Goal: Find specific page/section: Find specific page/section

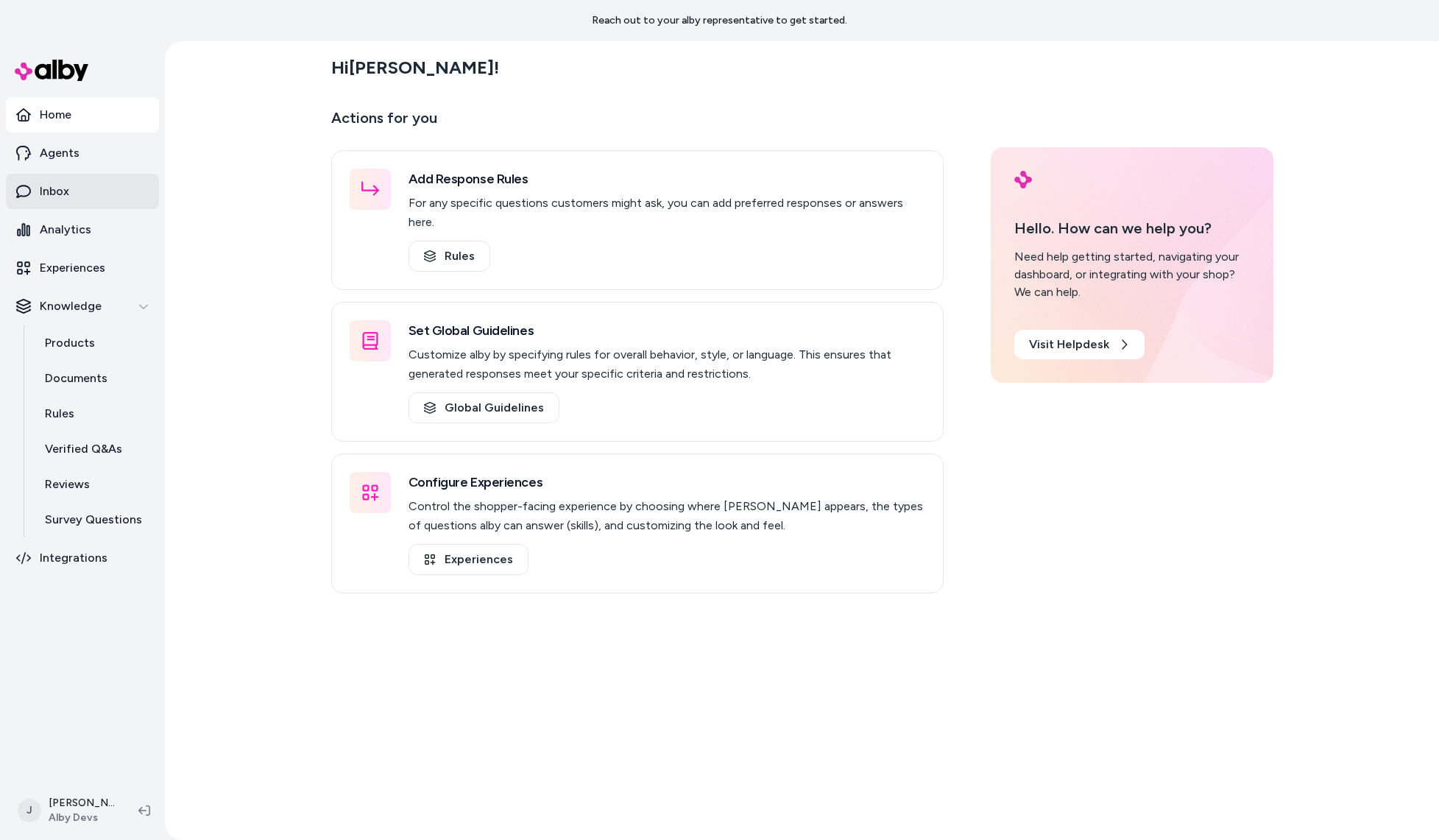
click at [129, 196] on link "Inbox" at bounding box center [82, 191] width 153 height 35
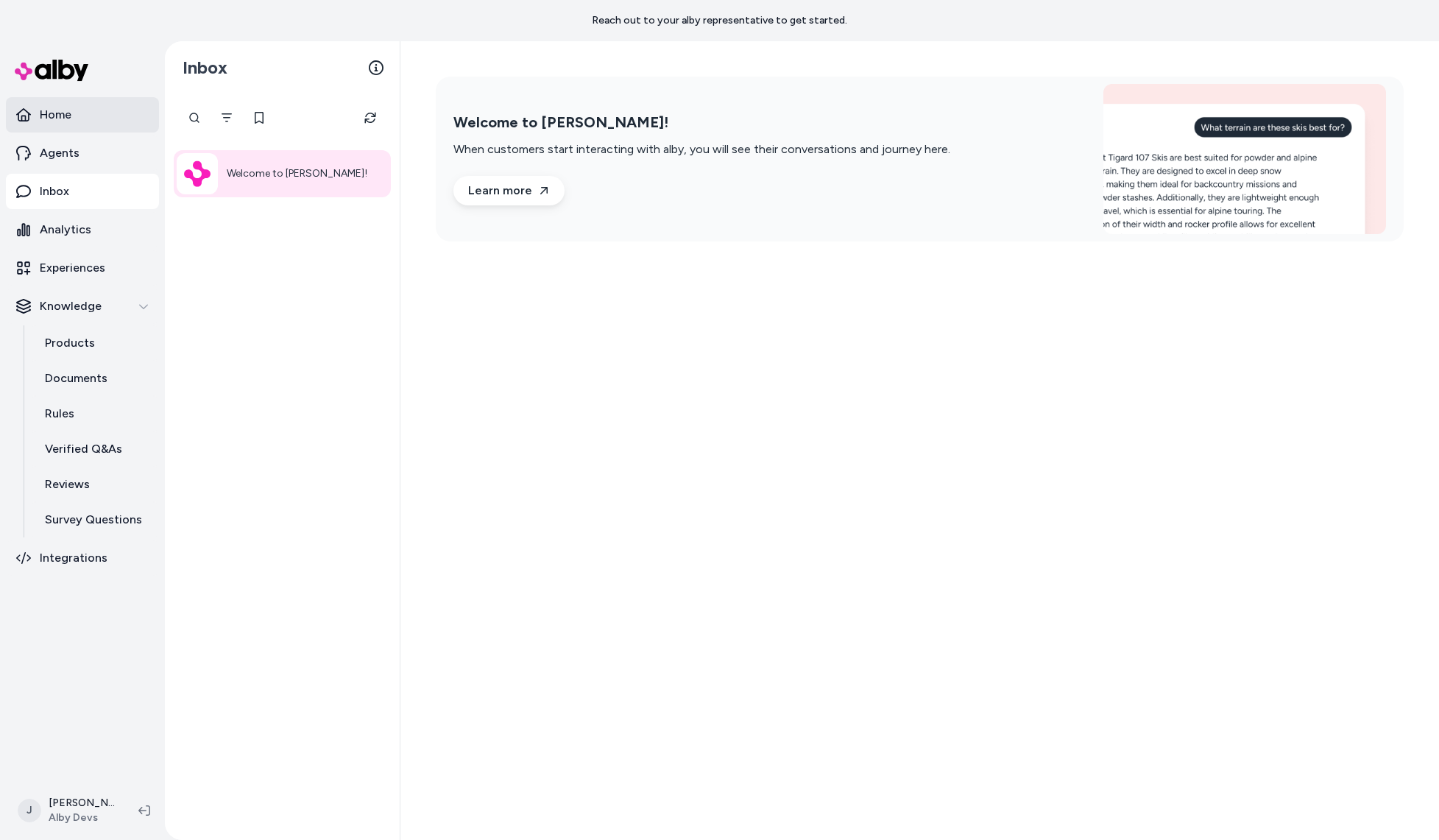
click at [134, 112] on link "Home" at bounding box center [82, 115] width 153 height 35
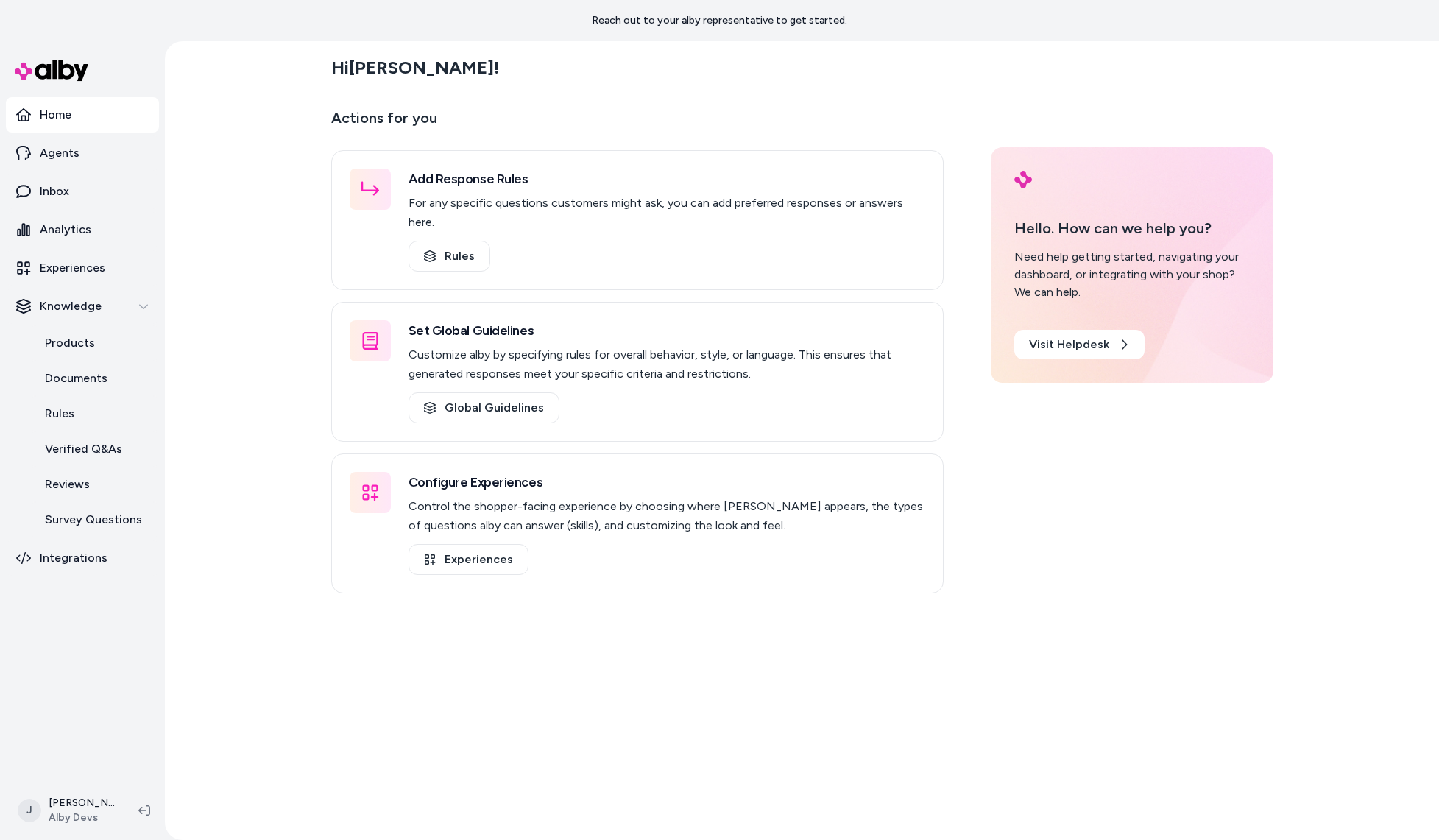
click at [216, 280] on div "Hi [PERSON_NAME] ! Actions for you Add Response Rules For any specific question…" at bounding box center [802, 441] width 1274 height 799
click at [217, 338] on div "Hi [PERSON_NAME] ! Actions for you Add Response Rules For any specific question…" at bounding box center [802, 441] width 1274 height 799
click at [209, 73] on div "Hi [PERSON_NAME] ! Actions for you Add Response Rules For any specific question…" at bounding box center [802, 441] width 1274 height 799
drag, startPoint x: 335, startPoint y: 105, endPoint x: 327, endPoint y: 105, distance: 8.0
click at [335, 106] on p "Actions for you" at bounding box center [637, 124] width 612 height 35
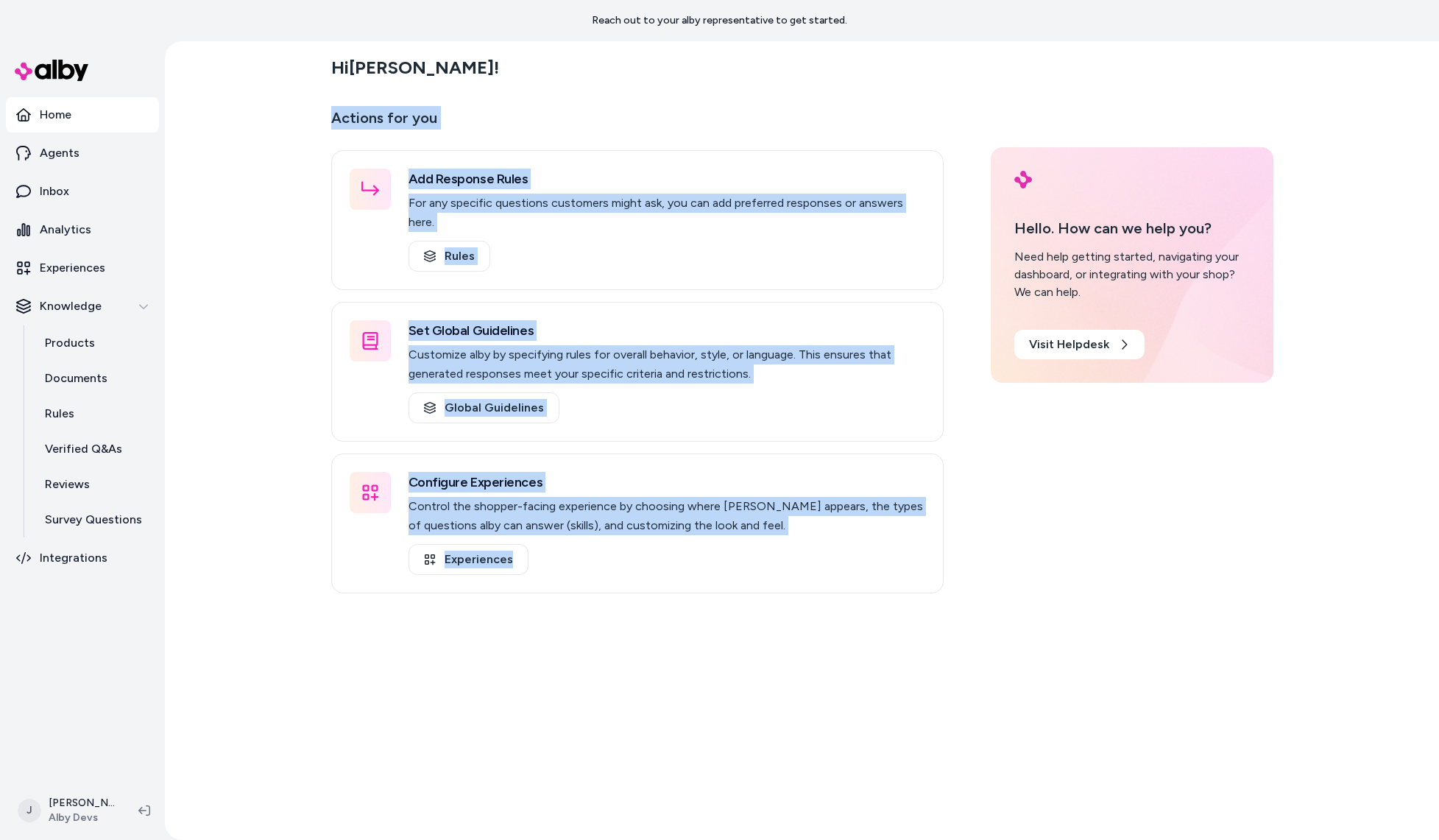
drag, startPoint x: 443, startPoint y: 513, endPoint x: 472, endPoint y: 675, distance: 164.6
click at [470, 657] on div "Hi [PERSON_NAME] ! Actions for you Add Response Rules For any specific question…" at bounding box center [802, 441] width 1274 height 799
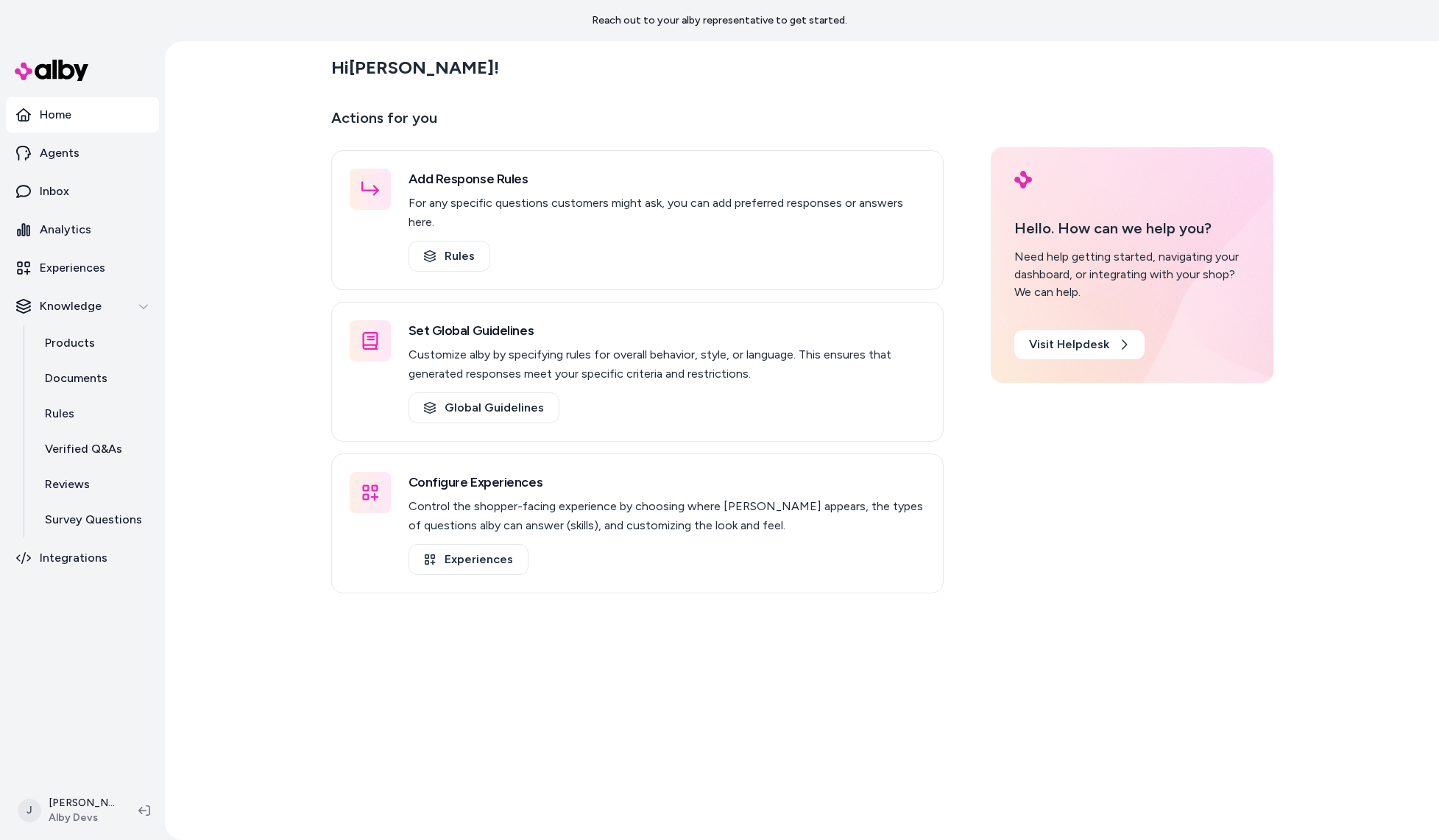
click at [474, 679] on main "Hi [PERSON_NAME] ! Actions for you Add Response Rules For any specific question…" at bounding box center [803, 461] width 943 height 840
click at [449, 715] on main "Hi [PERSON_NAME] ! Actions for you Add Response Rules For any specific question…" at bounding box center [803, 461] width 943 height 840
click at [213, 503] on div "Hi [PERSON_NAME] ! Actions for you Add Response Rules For any specific question…" at bounding box center [802, 441] width 1274 height 799
click at [273, 527] on div "Hi [PERSON_NAME] ! Actions for you Add Response Rules For any specific question…" at bounding box center [802, 441] width 1274 height 799
click at [292, 183] on div "Hi [PERSON_NAME] ! Actions for you Add Response Rules For any specific question…" at bounding box center [802, 441] width 1274 height 799
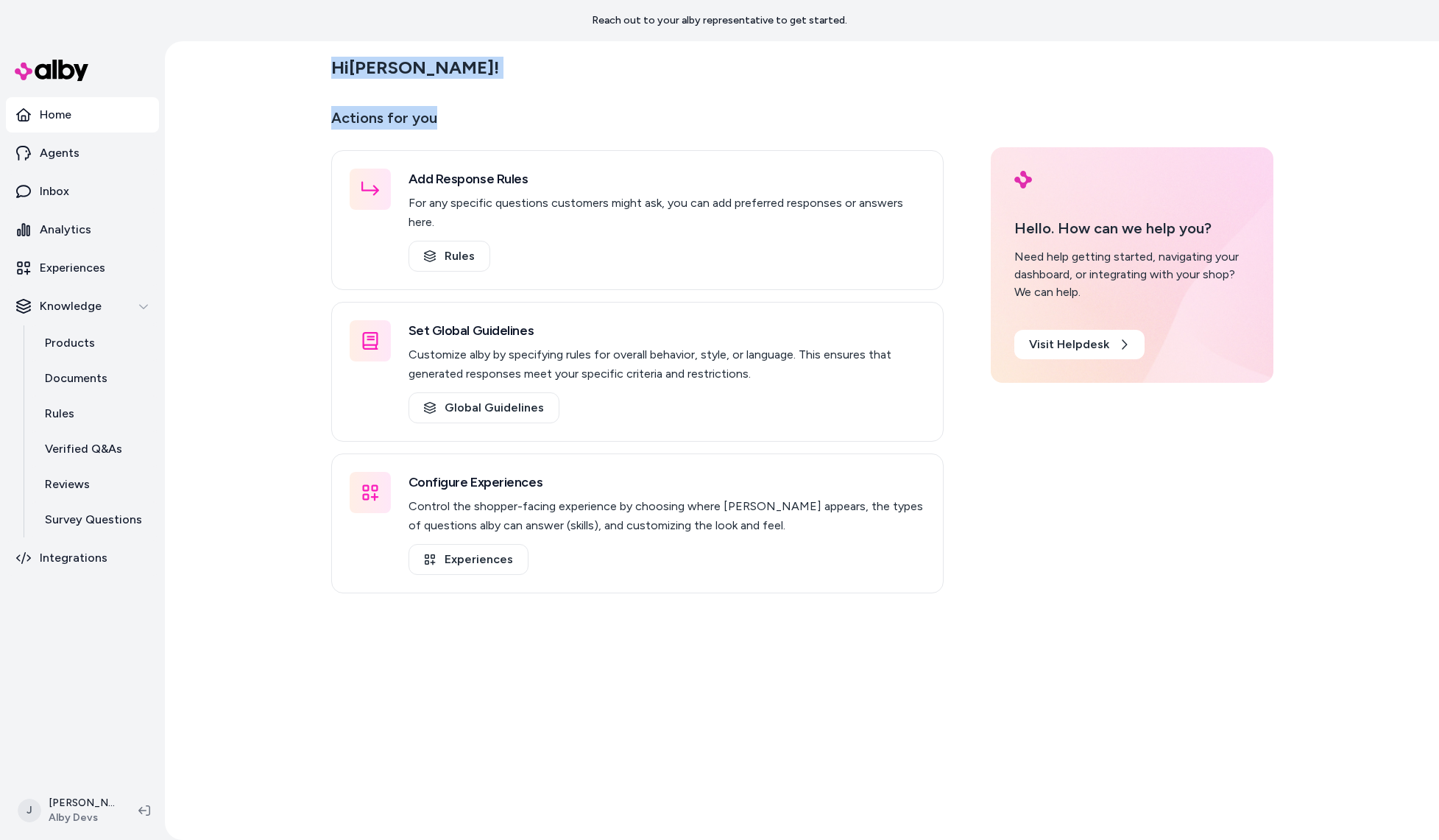
drag, startPoint x: 331, startPoint y: 68, endPoint x: 466, endPoint y: 123, distance: 145.8
click at [466, 123] on main "Hi [PERSON_NAME] ! Actions for you Add Response Rules For any specific question…" at bounding box center [803, 461] width 943 height 840
click at [466, 123] on p "Actions for you" at bounding box center [637, 124] width 612 height 35
drag, startPoint x: 466, startPoint y: 123, endPoint x: 300, endPoint y: 53, distance: 180.2
click at [300, 53] on div "Hi [PERSON_NAME] ! Actions for you Add Response Rules For any specific question…" at bounding box center [802, 441] width 1274 height 799
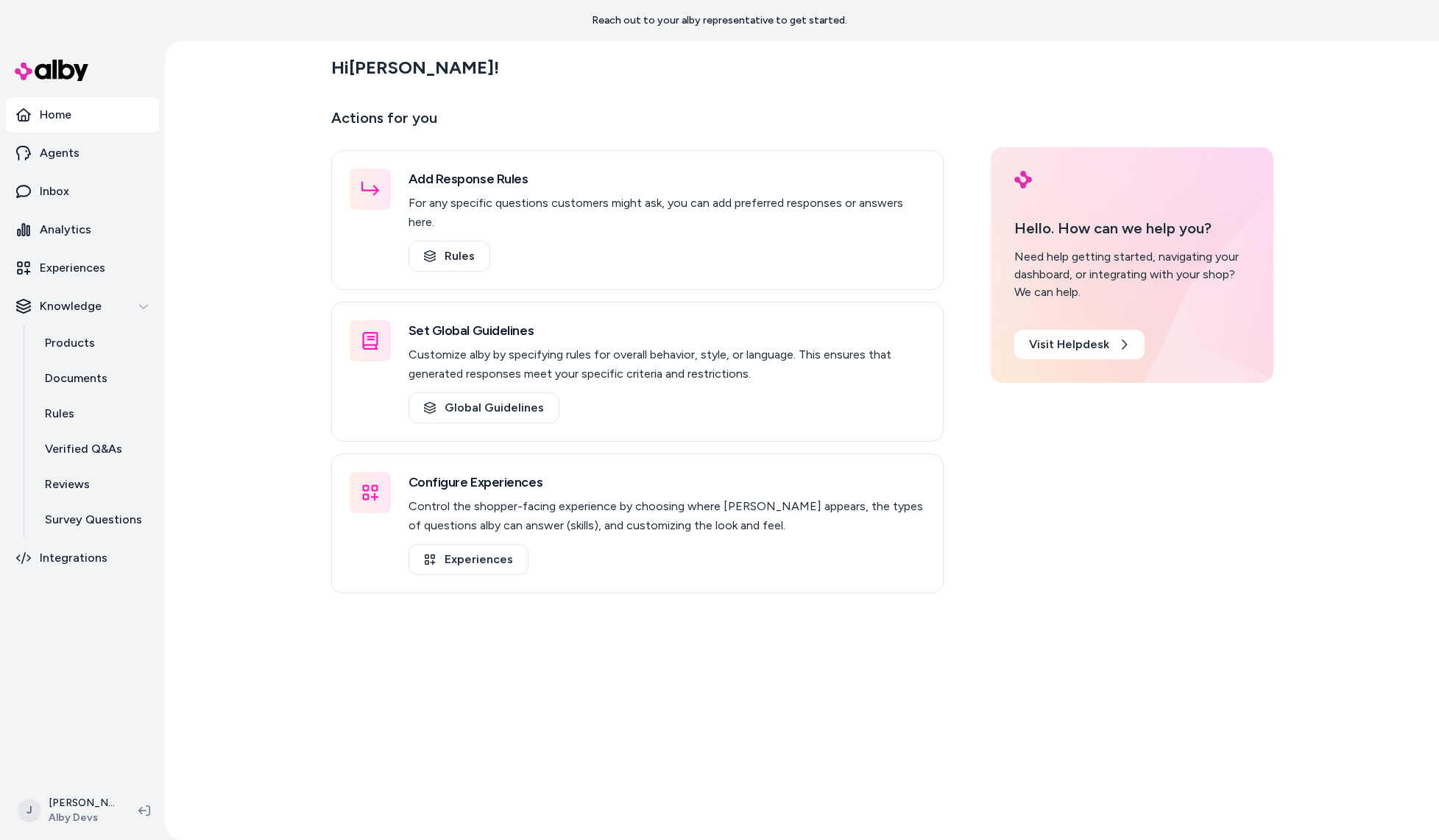
click at [300, 53] on div "Hi [PERSON_NAME] ! Actions for you Add Response Rules For any specific question…" at bounding box center [802, 441] width 1274 height 799
drag, startPoint x: 335, startPoint y: 63, endPoint x: 430, endPoint y: 93, distance: 99.6
click at [426, 91] on div "Hi [PERSON_NAME] ! Actions for you Add Response Rules For any specific question…" at bounding box center [802, 441] width 1274 height 799
click at [430, 93] on main "Hi [PERSON_NAME] ! Actions for you Add Response Rules For any specific question…" at bounding box center [803, 461] width 943 height 840
drag, startPoint x: 480, startPoint y: 108, endPoint x: 342, endPoint y: 56, distance: 147.5
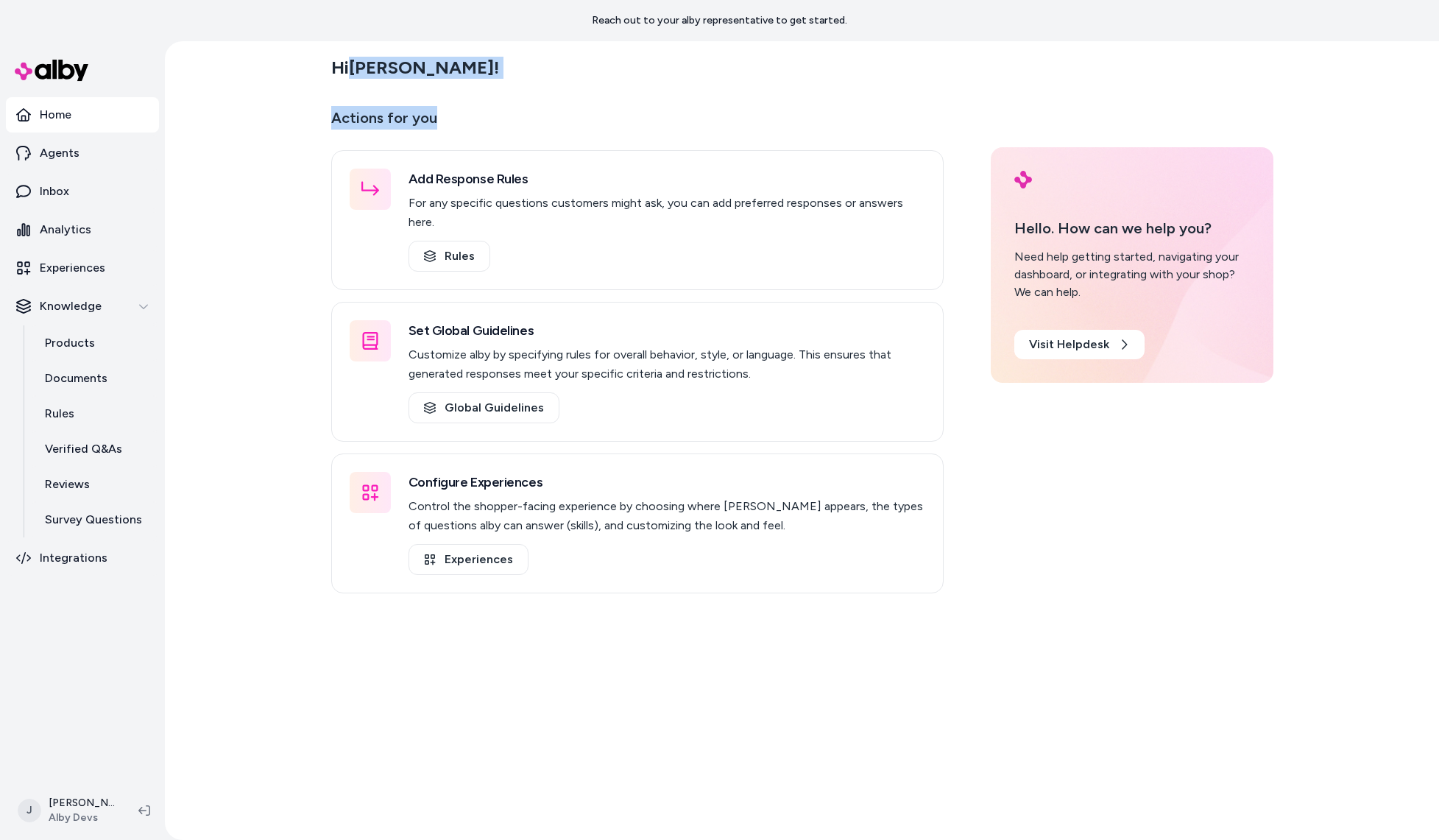
click at [346, 58] on main "Hi [PERSON_NAME] ! Actions for you Add Response Rules For any specific question…" at bounding box center [803, 461] width 943 height 840
click at [341, 56] on h2 "Hi [PERSON_NAME] !" at bounding box center [415, 67] width 168 height 22
drag, startPoint x: 328, startPoint y: 57, endPoint x: 452, endPoint y: 95, distance: 129.7
click at [452, 95] on div "Hi [PERSON_NAME] ! Actions for you Add Response Rules For any specific question…" at bounding box center [802, 441] width 1274 height 799
click at [452, 95] on main "Hi [PERSON_NAME] ! Actions for you Add Response Rules For any specific question…" at bounding box center [803, 461] width 943 height 840
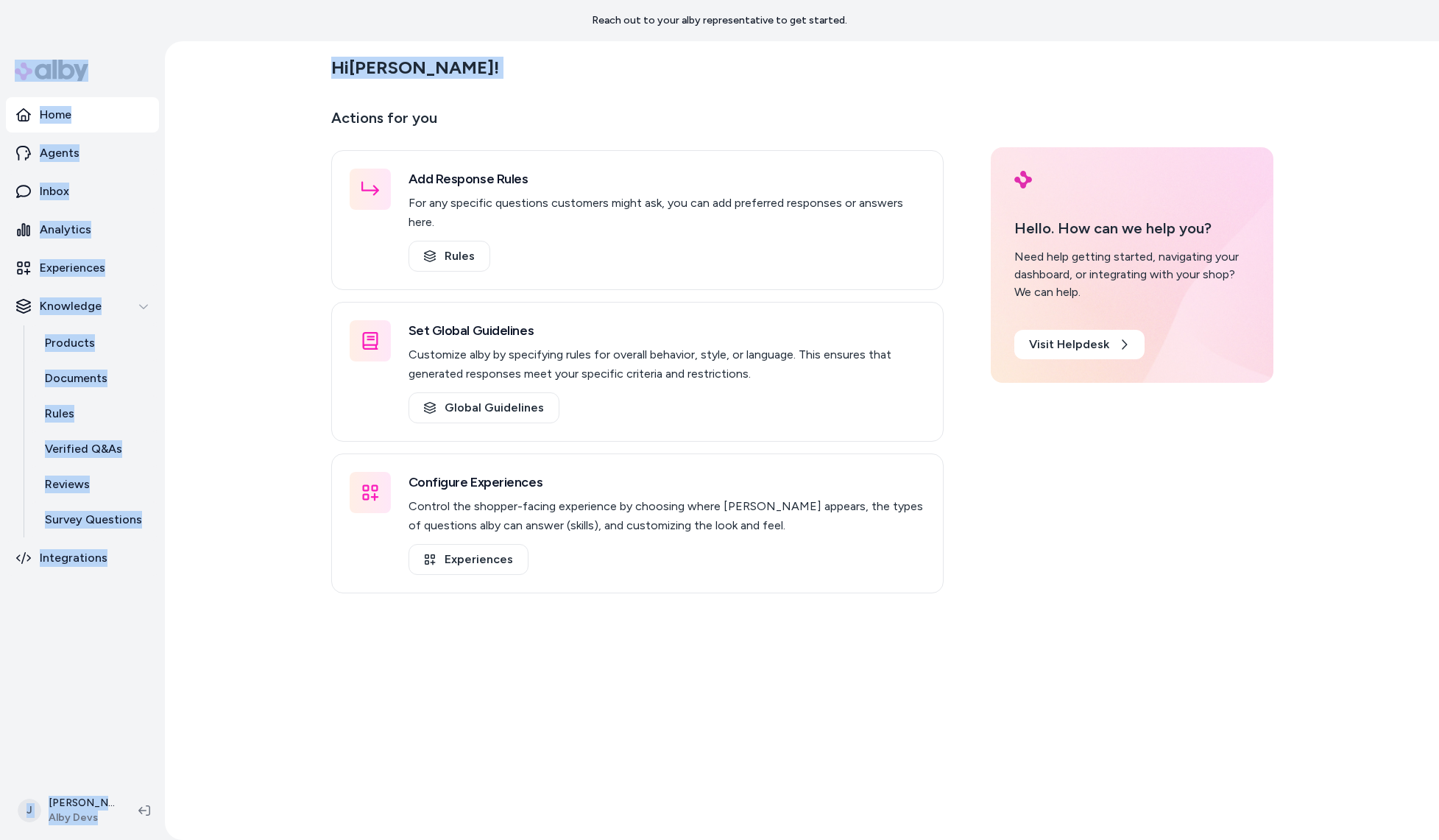
drag, startPoint x: 469, startPoint y: 100, endPoint x: 344, endPoint y: 29, distance: 143.8
click at [344, 30] on main "Reach out to your alby representative to get started. Home Agents Inbox Analyti…" at bounding box center [719, 441] width 1439 height 881
click at [344, 29] on div "Reach out to your alby representative to get started." at bounding box center [719, 21] width 1439 height 41
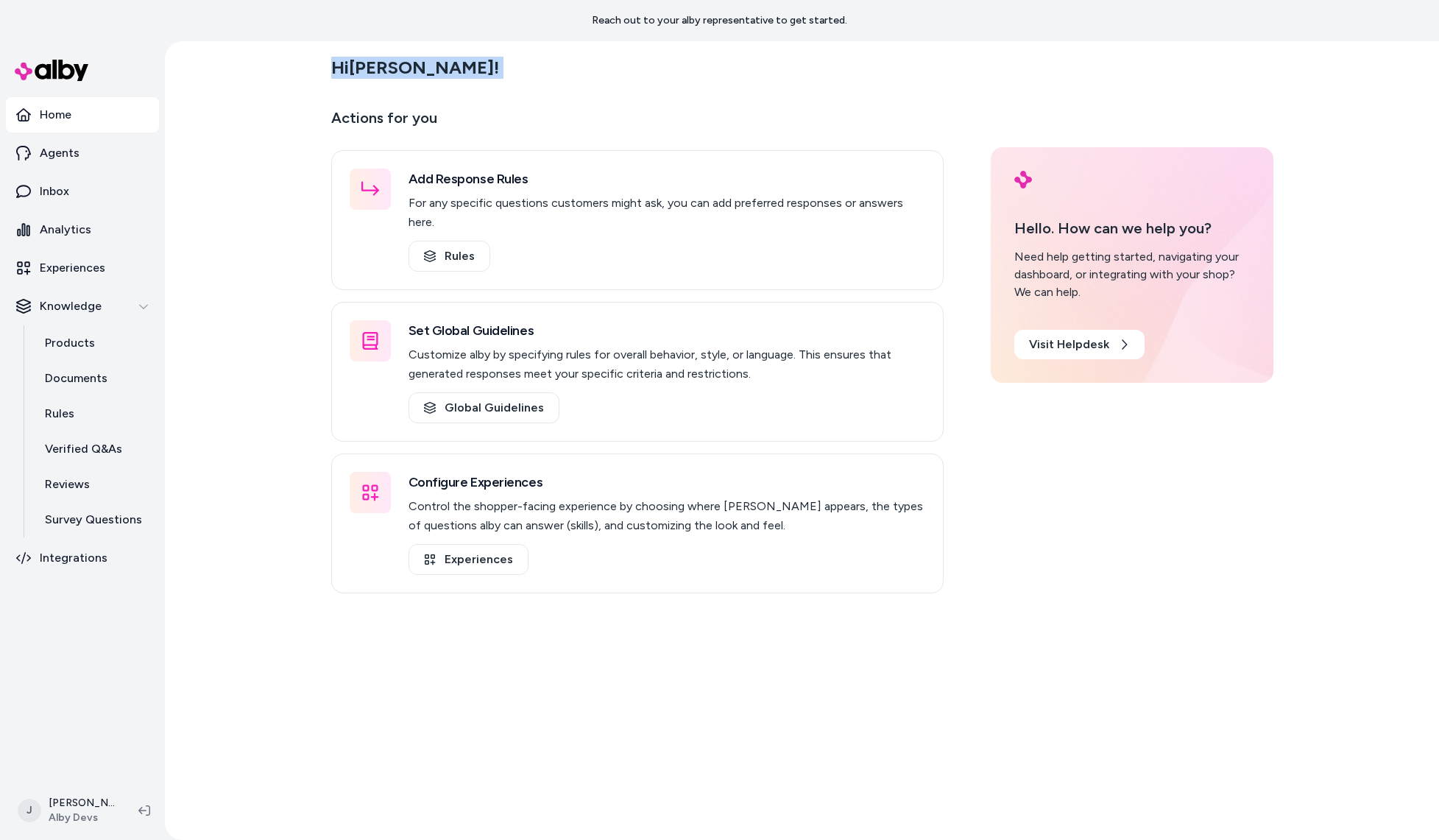
drag, startPoint x: 302, startPoint y: 46, endPoint x: 443, endPoint y: 101, distance: 151.3
click at [443, 101] on div "Hi [PERSON_NAME] ! Actions for you Add Response Rules For any specific question…" at bounding box center [802, 441] width 1274 height 799
click at [443, 101] on main "Hi [PERSON_NAME] ! Actions for you Add Response Rules For any specific question…" at bounding box center [803, 461] width 943 height 840
drag, startPoint x: 467, startPoint y: 114, endPoint x: 338, endPoint y: 58, distance: 140.6
click at [340, 59] on main "Hi [PERSON_NAME] ! Actions for you Add Response Rules For any specific question…" at bounding box center [803, 461] width 943 height 840
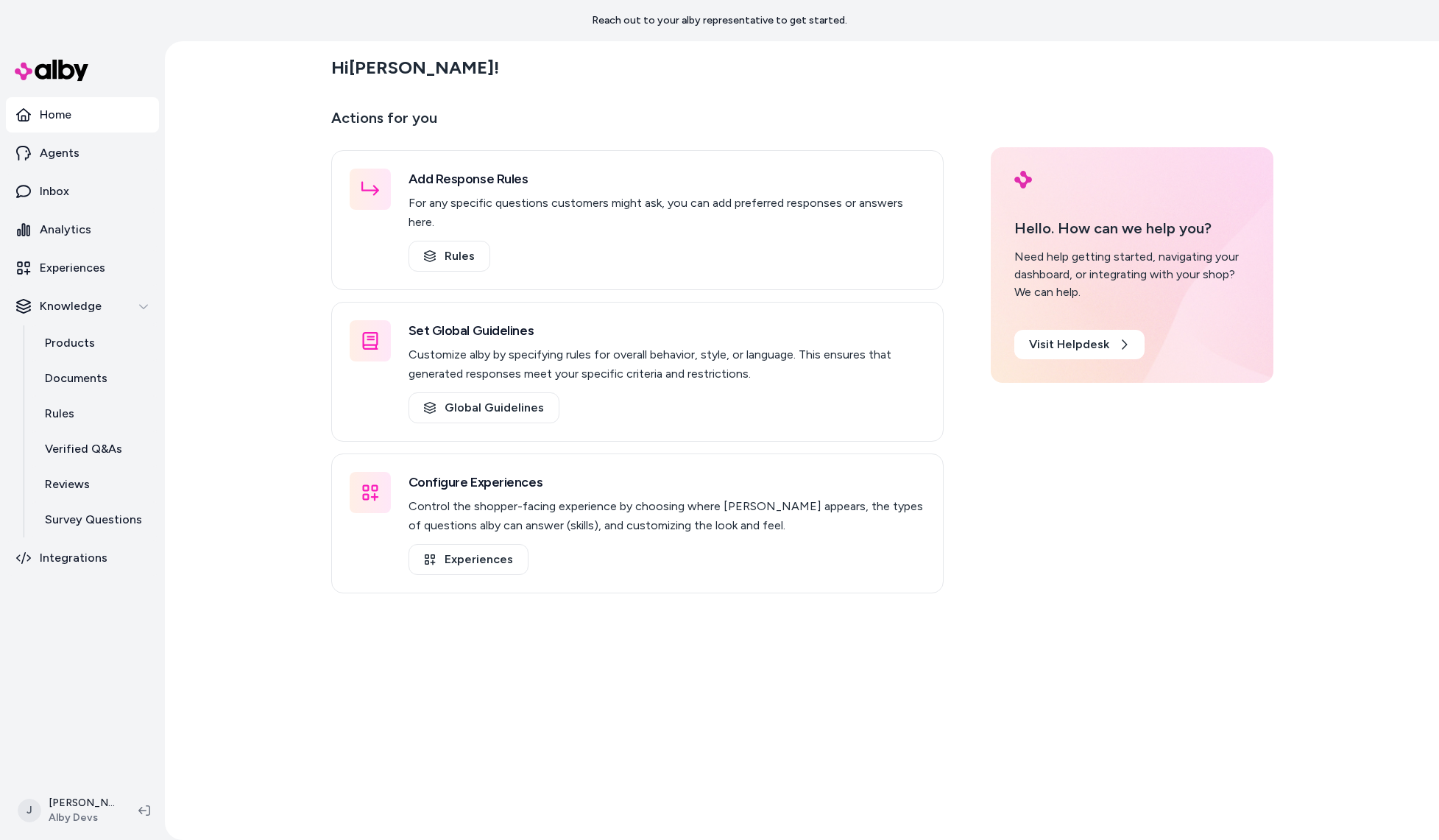
click at [338, 57] on h2 "Hi [PERSON_NAME] !" at bounding box center [415, 67] width 168 height 22
drag, startPoint x: 330, startPoint y: 59, endPoint x: 498, endPoint y: 129, distance: 182.0
click at [498, 129] on main "Hi [PERSON_NAME] ! Actions for you Add Response Rules For any specific question…" at bounding box center [803, 461] width 943 height 840
drag, startPoint x: 498, startPoint y: 129, endPoint x: 271, endPoint y: 45, distance: 242.0
click at [271, 45] on div "Hi [PERSON_NAME] ! Actions for you Add Response Rules For any specific question…" at bounding box center [802, 441] width 1274 height 799
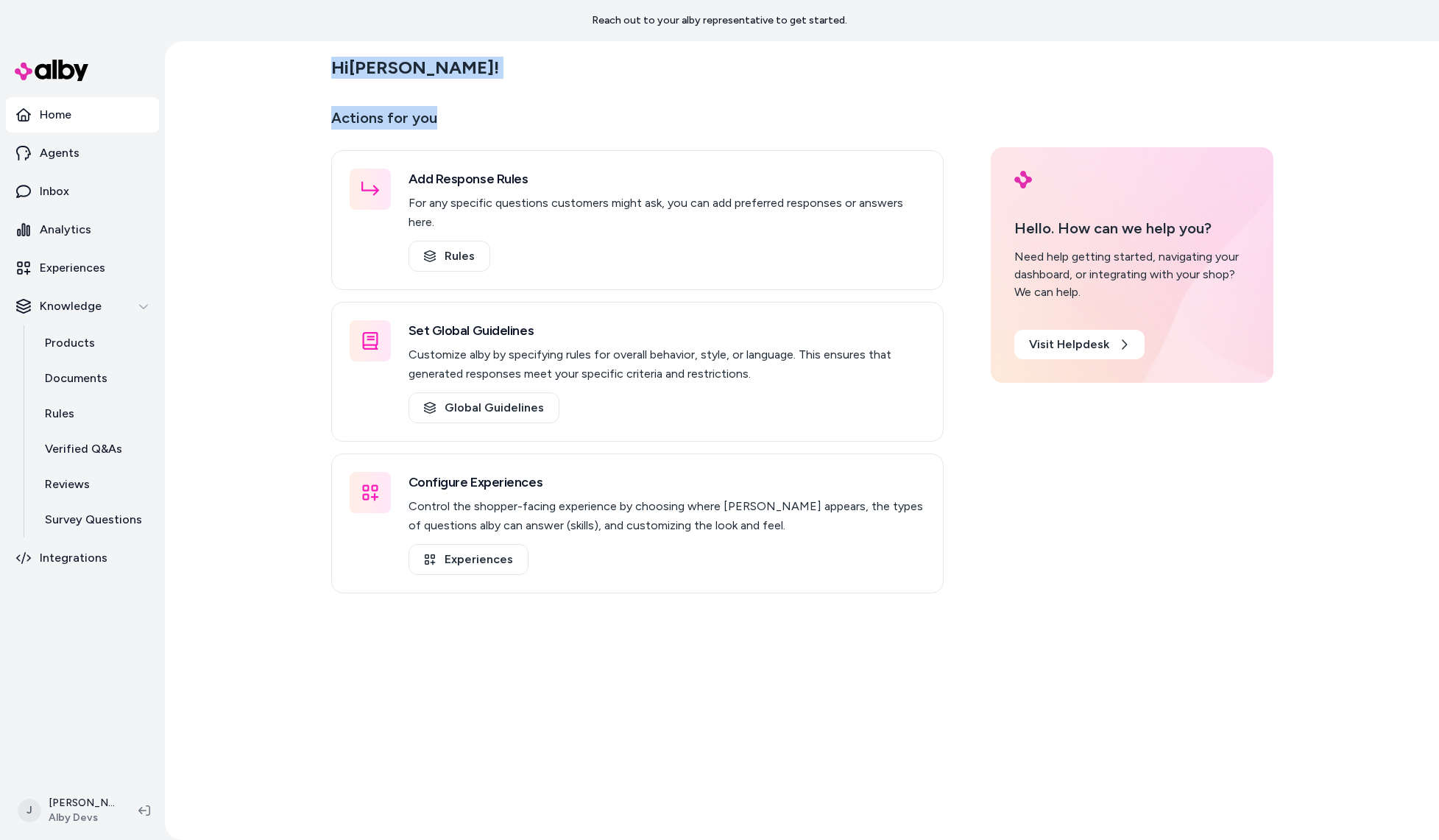
click at [271, 45] on div "Hi [PERSON_NAME] ! Actions for you Add Response Rules For any specific question…" at bounding box center [802, 441] width 1274 height 799
drag, startPoint x: 400, startPoint y: 86, endPoint x: 492, endPoint y: 115, distance: 96.5
click at [481, 111] on div "Hi [PERSON_NAME] ! Actions for you Add Response Rules For any specific question…" at bounding box center [802, 441] width 1274 height 799
click at [494, 116] on p "Actions for you" at bounding box center [637, 124] width 612 height 35
drag, startPoint x: 494, startPoint y: 116, endPoint x: 260, endPoint y: 45, distance: 244.5
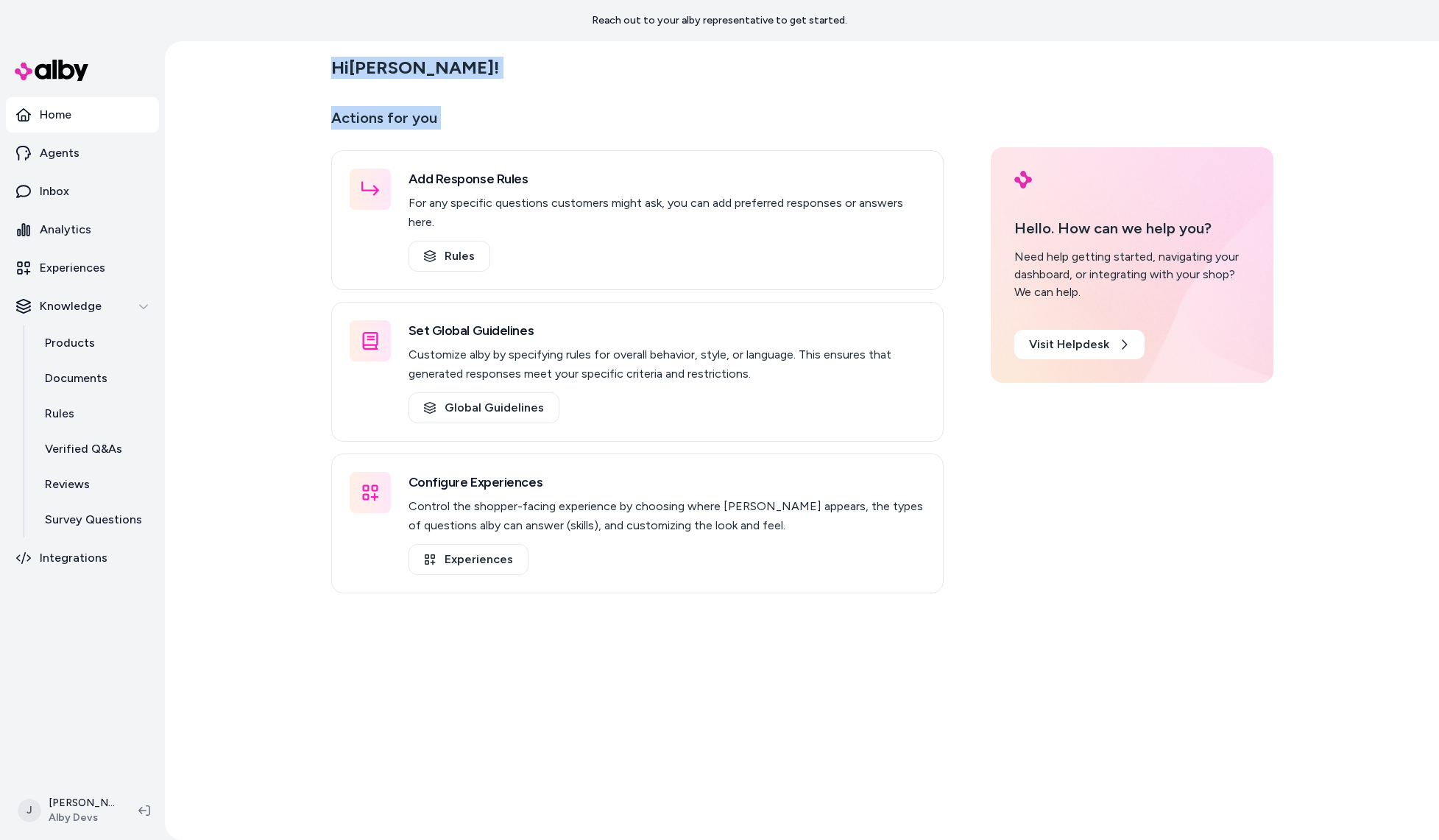
click at [260, 45] on div "Hi [PERSON_NAME] ! Actions for you Add Response Rules For any specific question…" at bounding box center [802, 441] width 1274 height 799
click at [261, 45] on div "Hi [PERSON_NAME] ! Actions for you Add Response Rules For any specific question…" at bounding box center [802, 441] width 1274 height 799
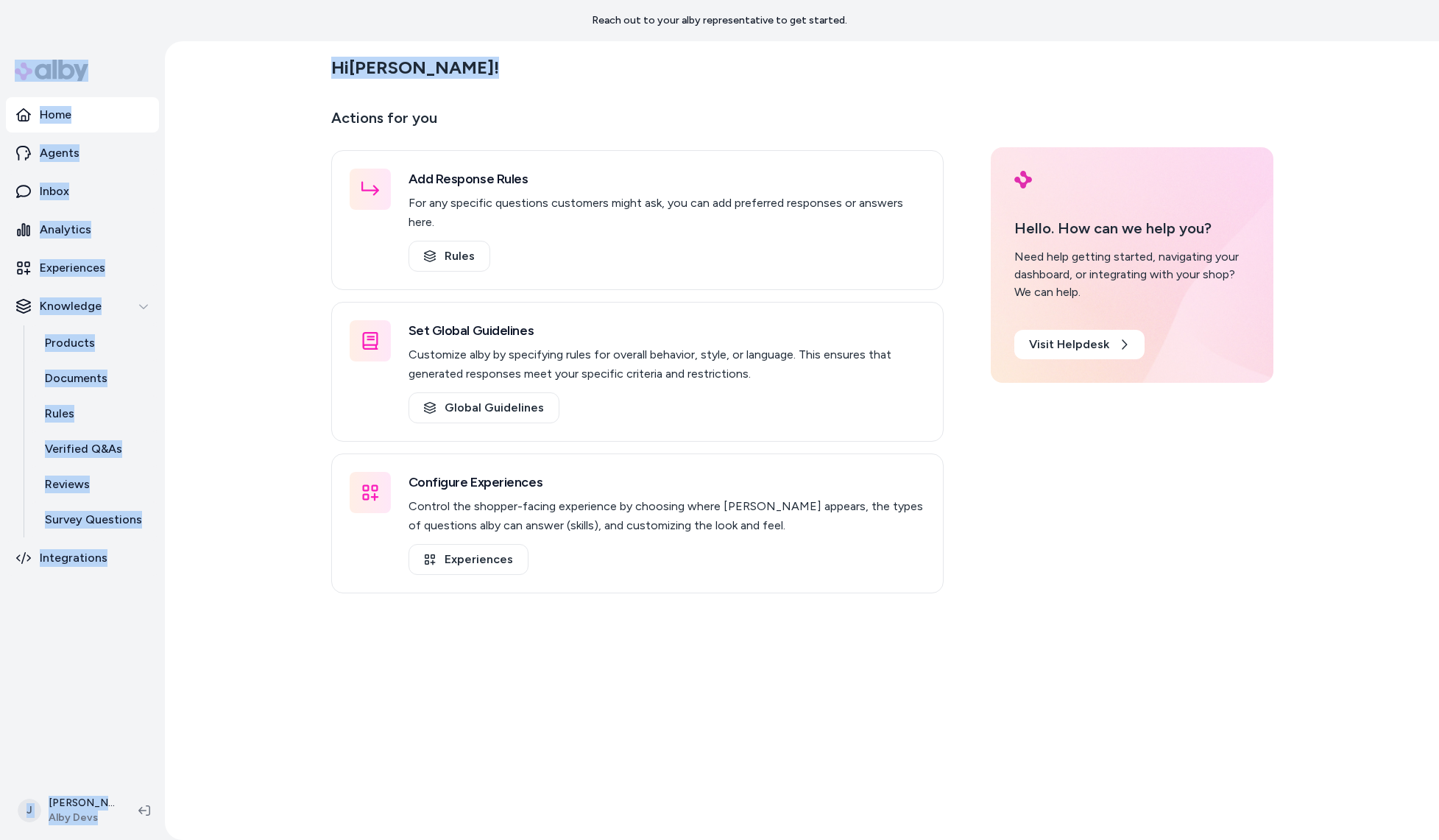
drag, startPoint x: 437, startPoint y: 10, endPoint x: 632, endPoint y: 60, distance: 201.3
click at [632, 59] on main "Reach out to your alby representative to get started. Home Agents Inbox Analyti…" at bounding box center [719, 441] width 1439 height 881
click at [632, 60] on div "Hi [PERSON_NAME] !" at bounding box center [803, 68] width 943 height 41
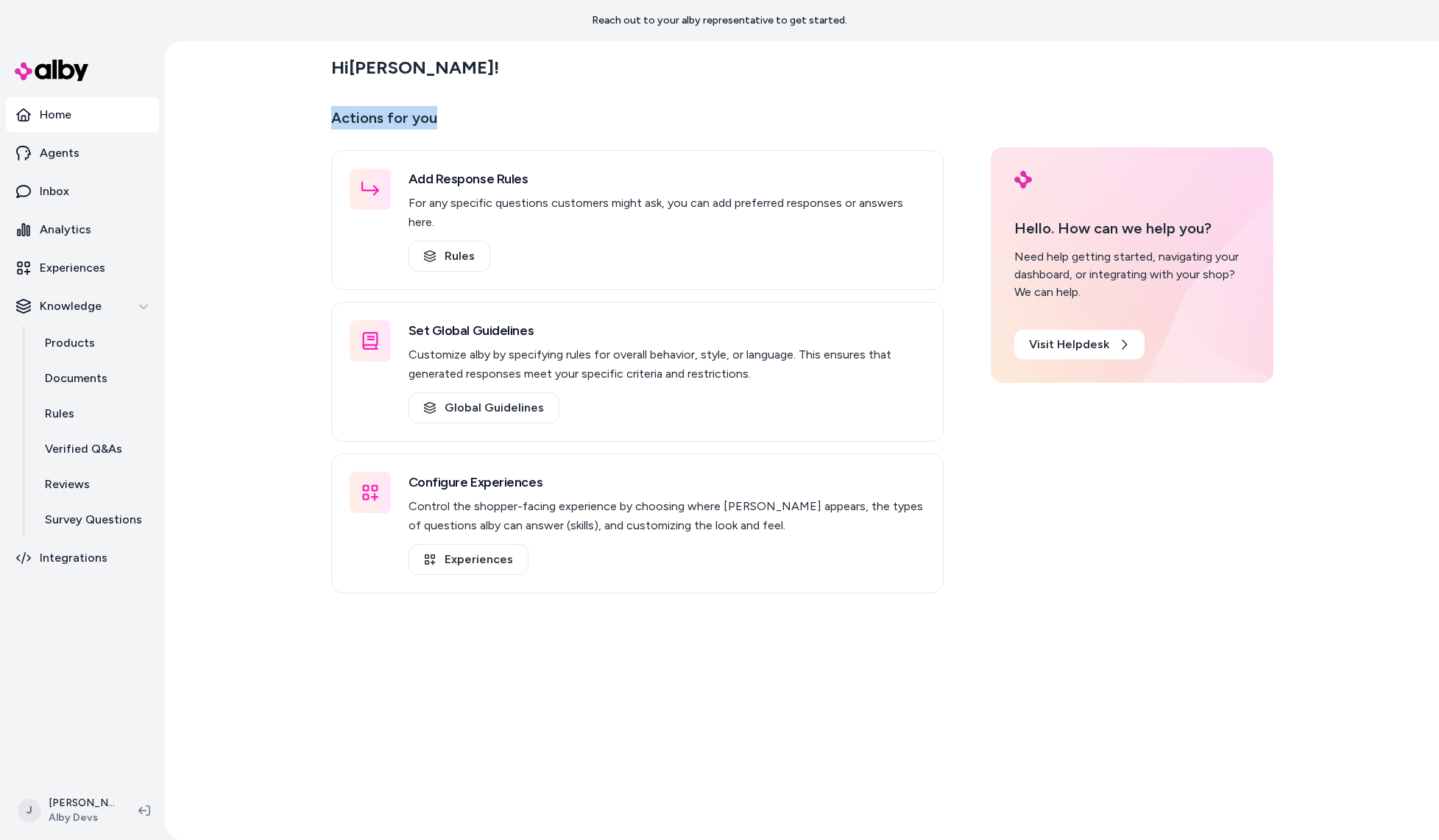
click at [510, 106] on p "Actions for you" at bounding box center [637, 124] width 612 height 35
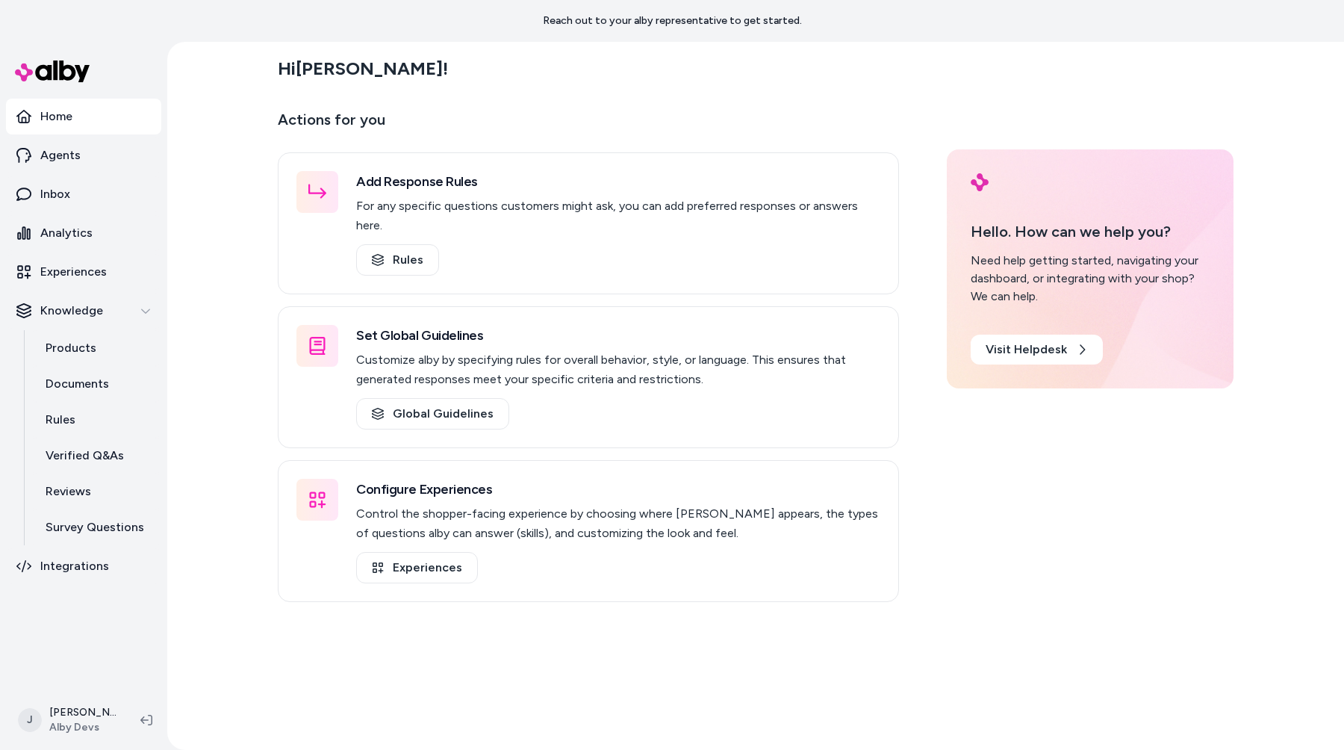
click at [463, 53] on div "Hi [PERSON_NAME] !" at bounding box center [756, 69] width 956 height 42
click at [614, 8] on div "Reach out to your alby representative to get started." at bounding box center [672, 21] width 1344 height 42
click at [614, 9] on div "Reach out to your alby representative to get started." at bounding box center [672, 21] width 1344 height 42
click at [603, 28] on div "Reach out to your alby representative to get started." at bounding box center [672, 21] width 1344 height 42
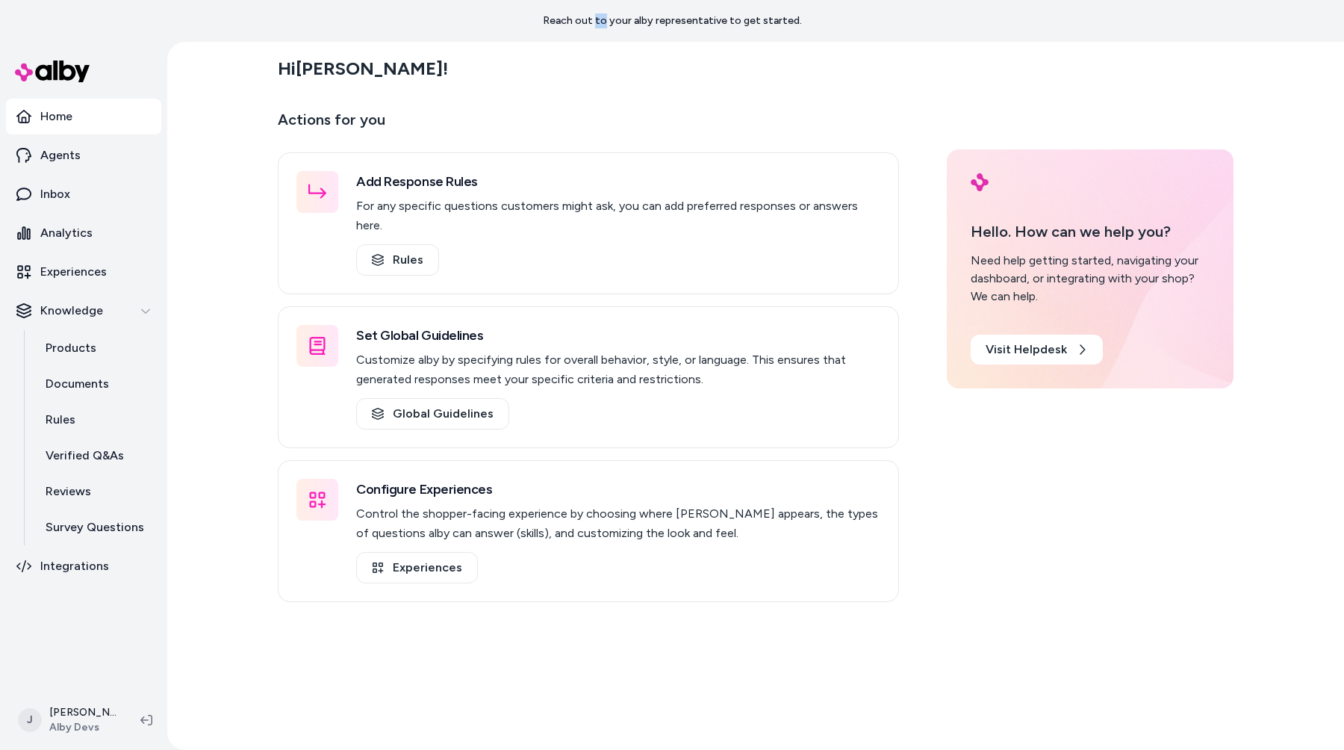
click at [603, 28] on p "Reach out to your alby representative to get started." at bounding box center [672, 20] width 259 height 15
click at [513, 37] on div "Reach out to your alby representative to get started." at bounding box center [672, 21] width 1344 height 42
click at [477, 30] on div "Reach out to your alby representative to get started." at bounding box center [672, 21] width 1344 height 42
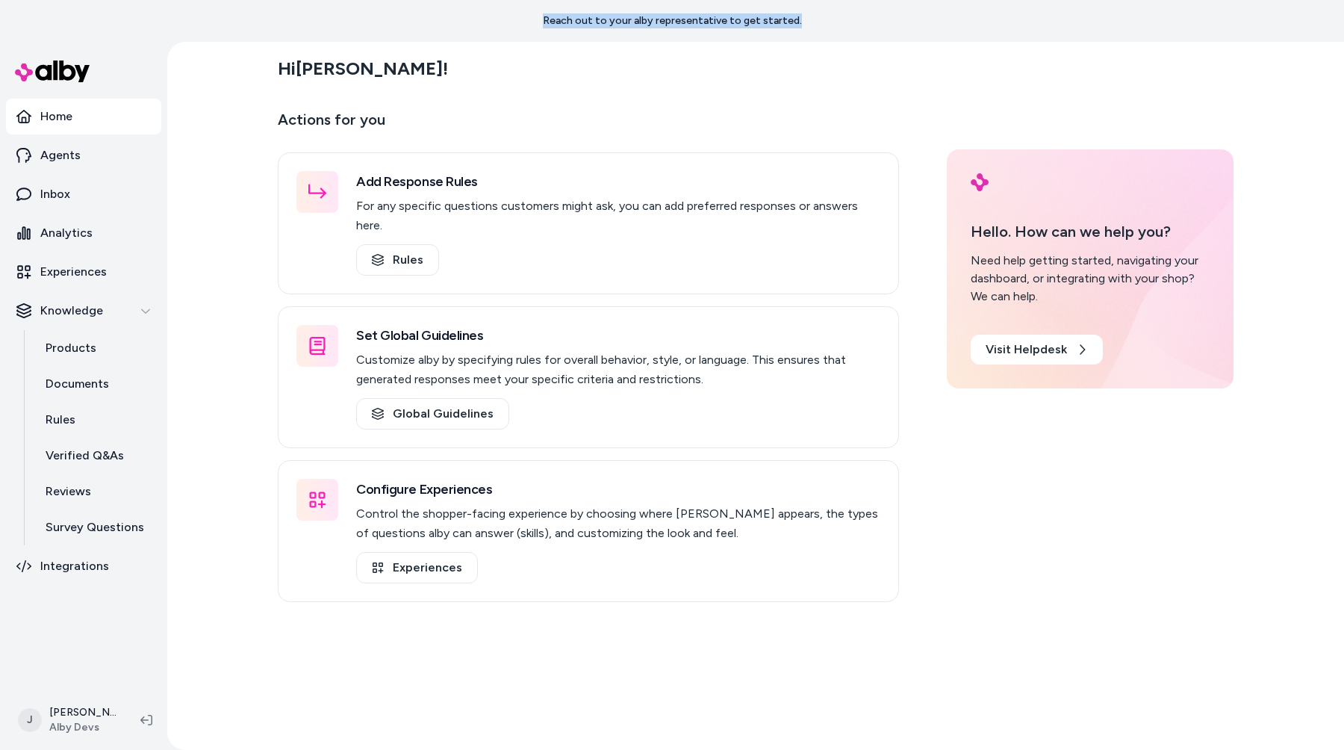
click at [477, 30] on div "Reach out to your alby representative to get started." at bounding box center [672, 21] width 1344 height 42
click at [437, 30] on div "Reach out to your alby representative to get started." at bounding box center [672, 21] width 1344 height 42
click at [434, 31] on div "Reach out to your alby representative to get started." at bounding box center [672, 21] width 1344 height 42
click at [424, 37] on div "Reach out to your alby representative to get started." at bounding box center [672, 21] width 1344 height 42
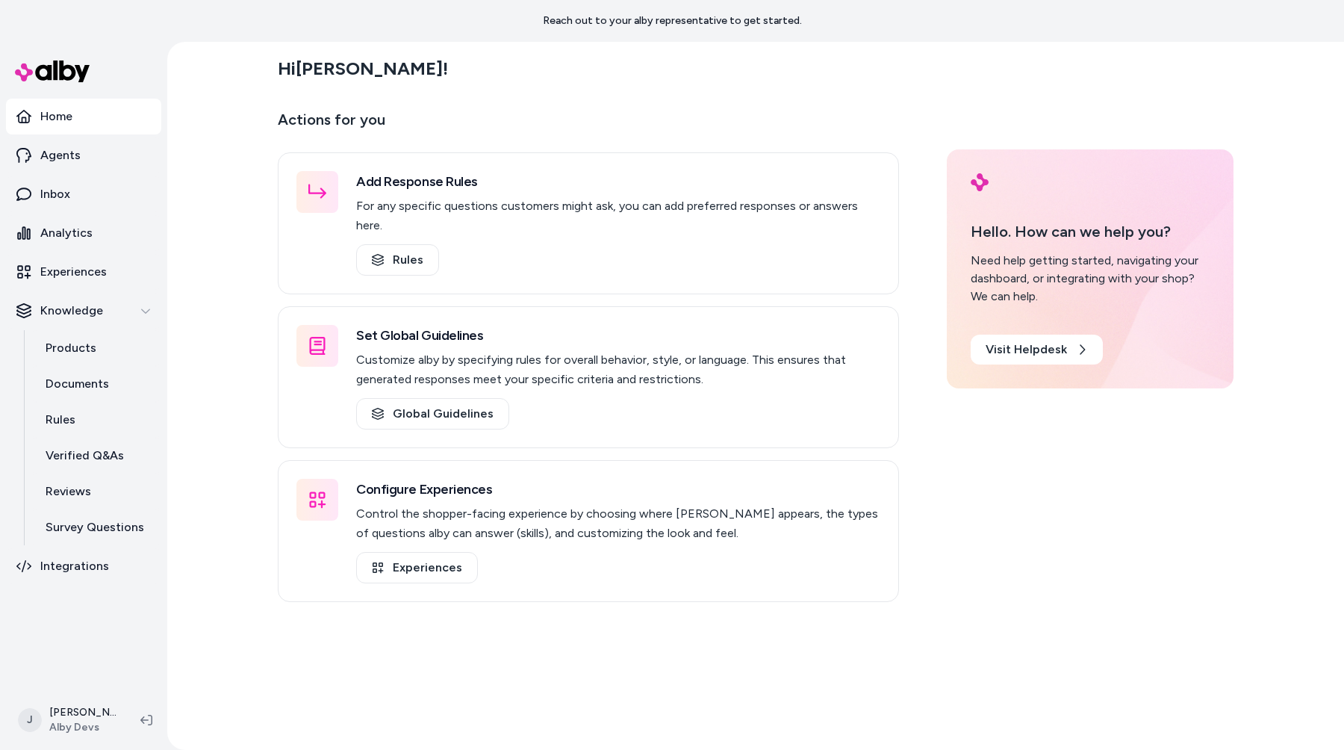
click at [424, 37] on div "Reach out to your alby representative to get started." at bounding box center [672, 21] width 1344 height 42
click at [424, 38] on div "Reach out to your alby representative to get started." at bounding box center [672, 21] width 1344 height 42
click at [465, 48] on div "Hi [PERSON_NAME] !" at bounding box center [756, 69] width 956 height 42
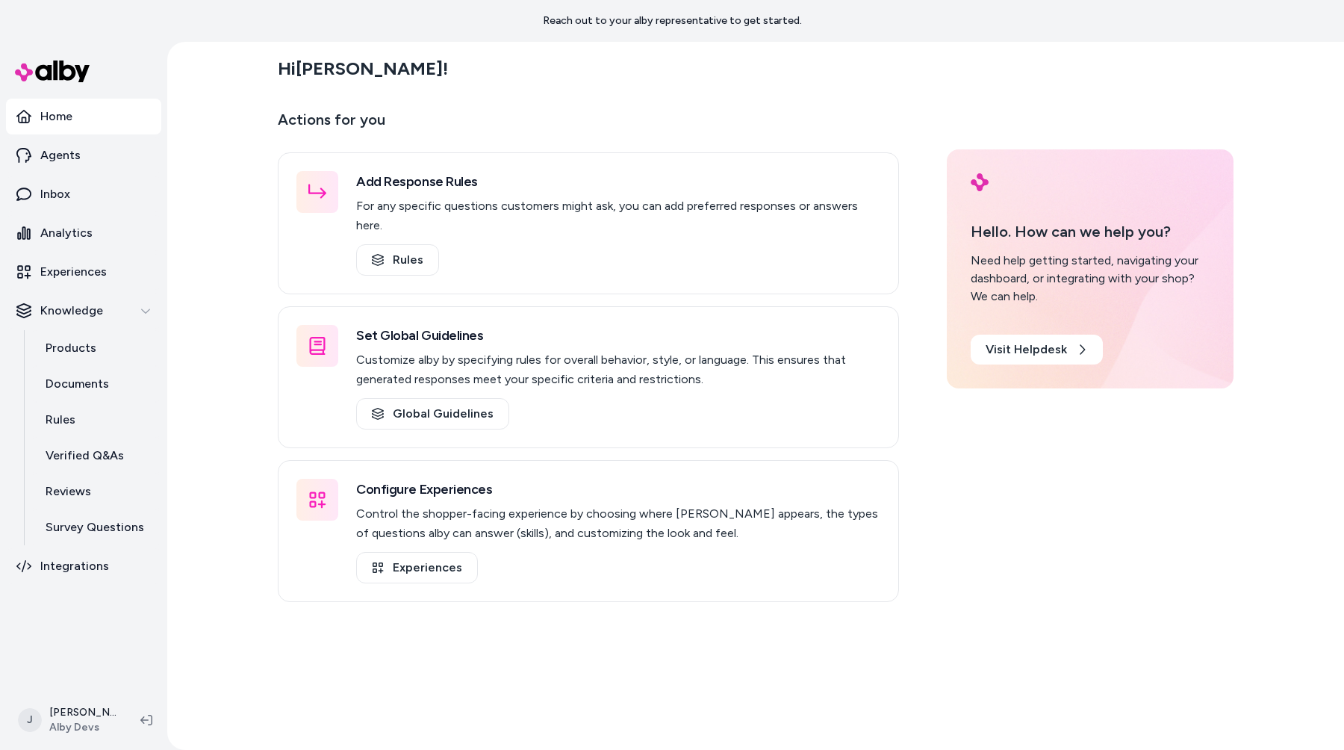
click at [496, 48] on div "Hi [PERSON_NAME] !" at bounding box center [756, 69] width 956 height 42
click at [451, 46] on main "Hi [PERSON_NAME] ! Actions for you Add Response Rules For any specific question…" at bounding box center [756, 417] width 956 height 750
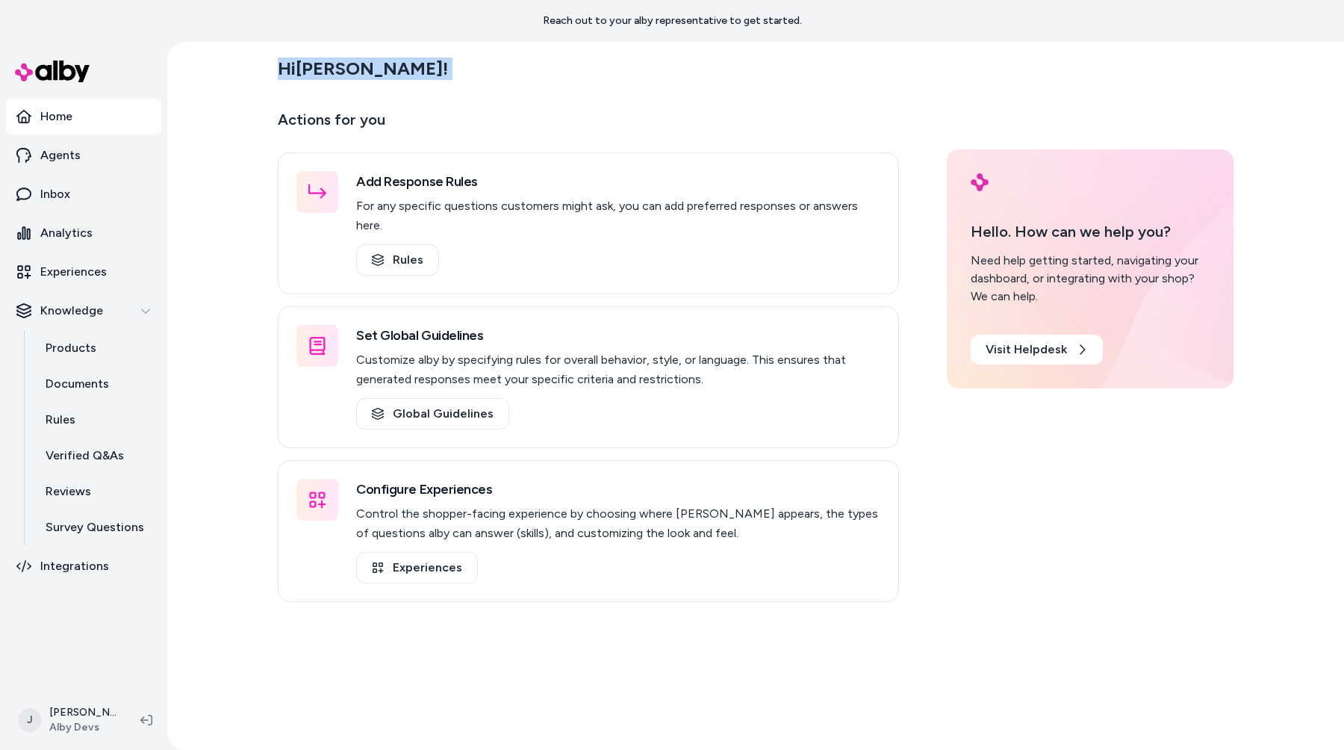
click at [451, 46] on main "Hi [PERSON_NAME] ! Actions for you Add Response Rules For any specific question…" at bounding box center [756, 417] width 956 height 750
click at [490, 40] on div "Reach out to your alby representative to get started." at bounding box center [672, 21] width 1344 height 42
